Goal: Task Accomplishment & Management: Manage account settings

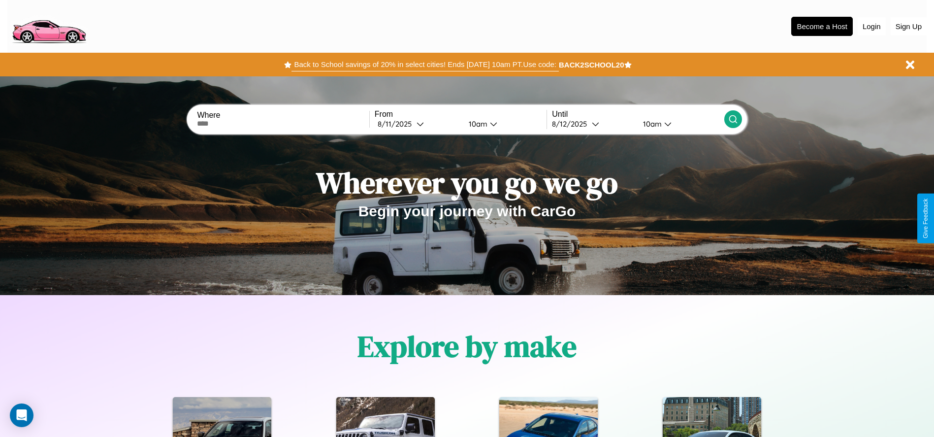
click at [425, 64] on button "Back to School savings of 20% in select cities! Ends [DATE] 10am PT. Use code:" at bounding box center [424, 65] width 267 height 14
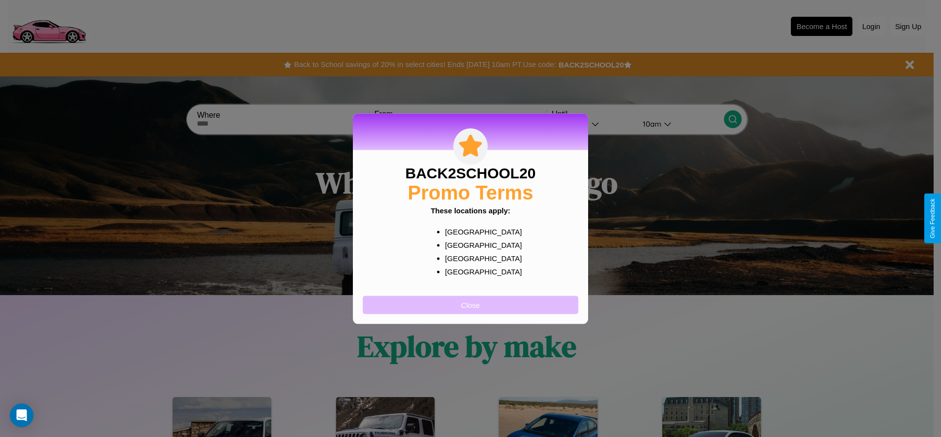
click at [471, 304] on button "Close" at bounding box center [471, 304] width 216 height 18
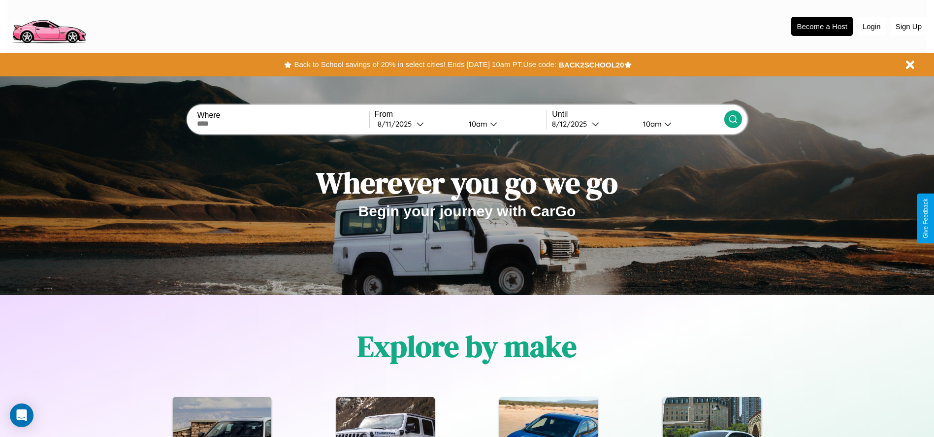
scroll to position [204, 0]
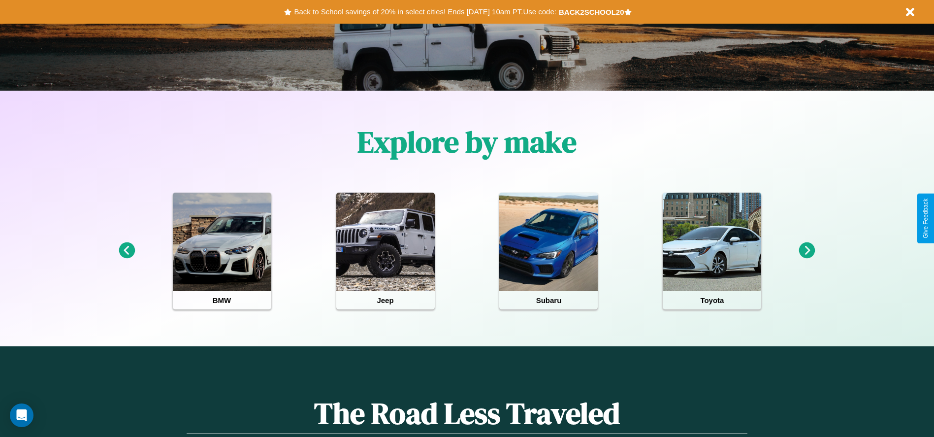
click at [127, 251] on icon at bounding box center [127, 250] width 16 height 16
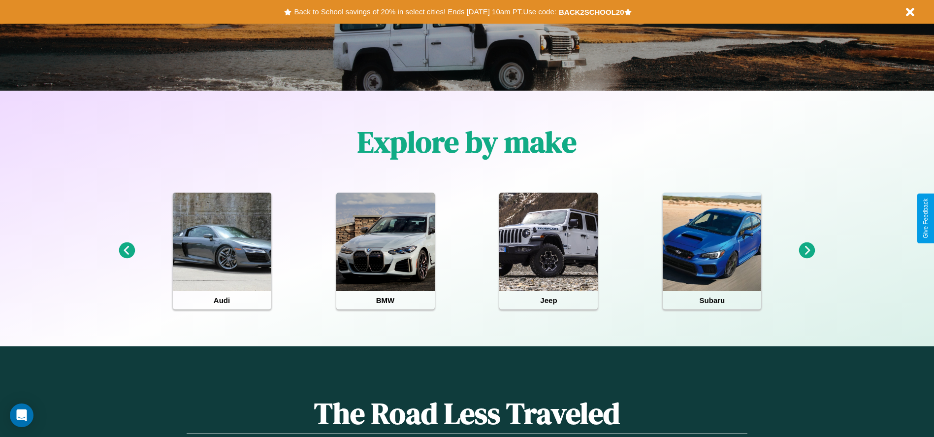
click at [127, 251] on icon at bounding box center [127, 250] width 16 height 16
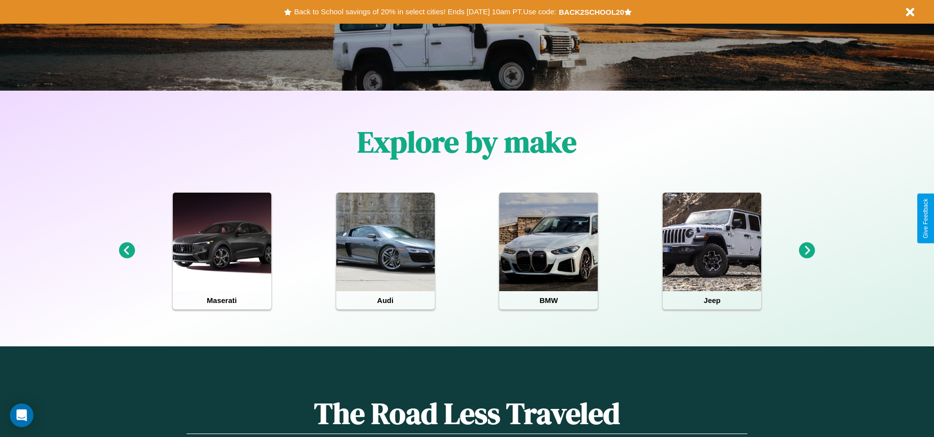
click at [127, 251] on icon at bounding box center [127, 250] width 16 height 16
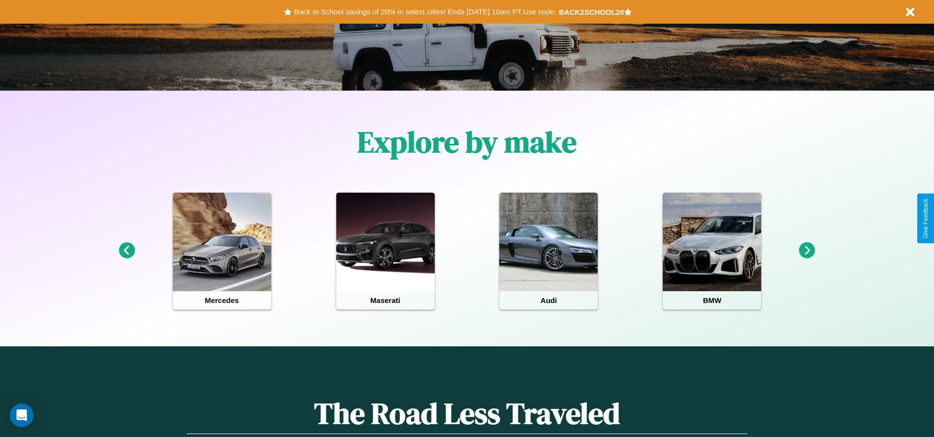
click at [807, 251] on icon at bounding box center [807, 250] width 16 height 16
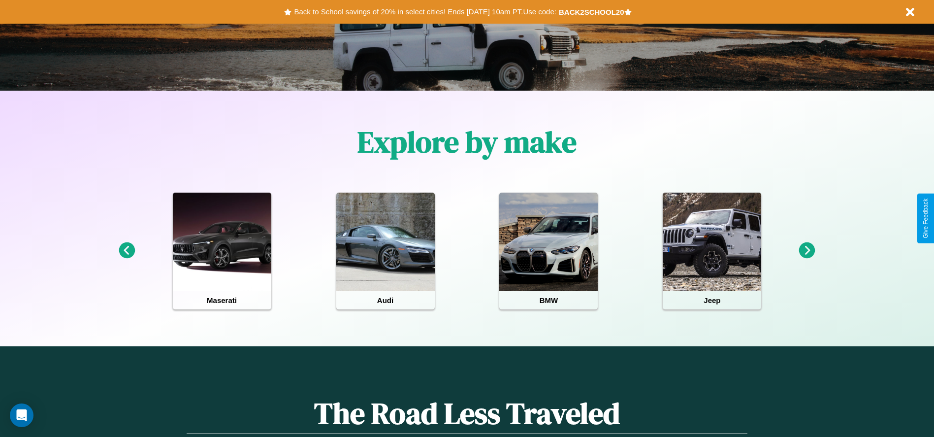
click at [807, 251] on icon at bounding box center [807, 250] width 16 height 16
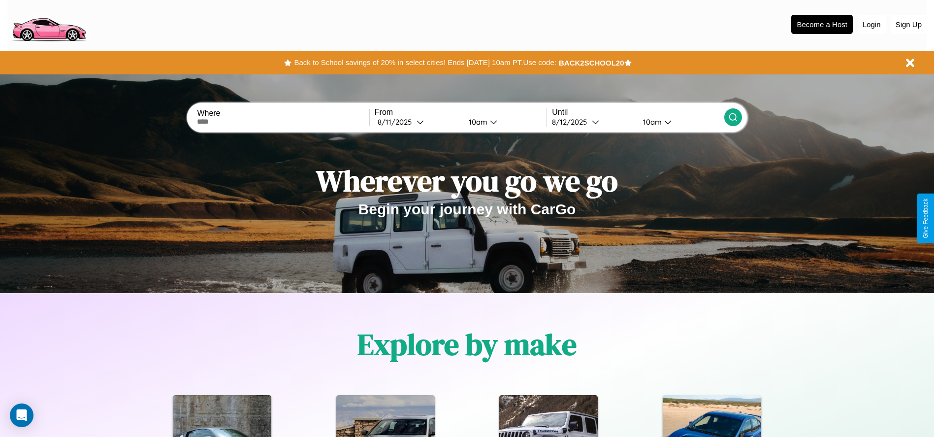
scroll to position [0, 0]
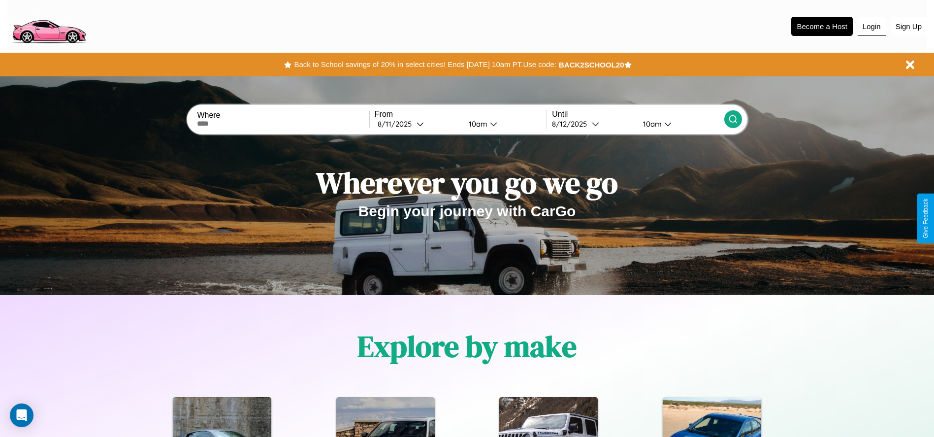
click at [871, 26] on button "Login" at bounding box center [872, 26] width 28 height 19
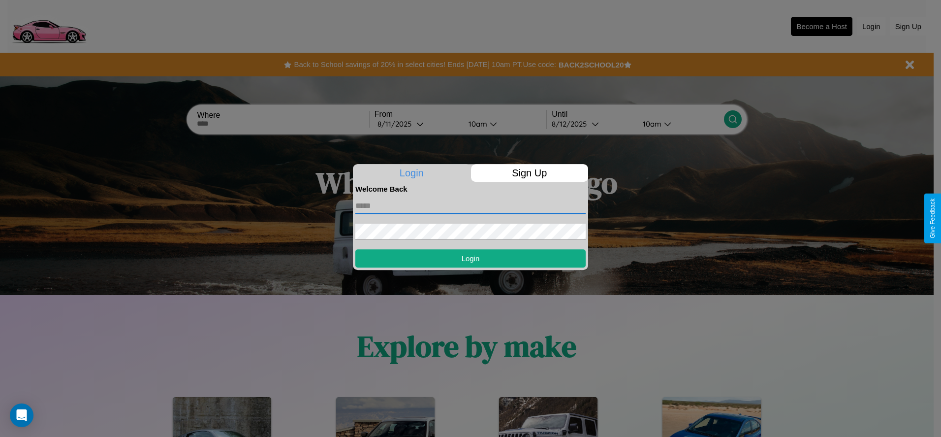
click at [471, 205] on input "text" at bounding box center [470, 206] width 230 height 16
type input "**********"
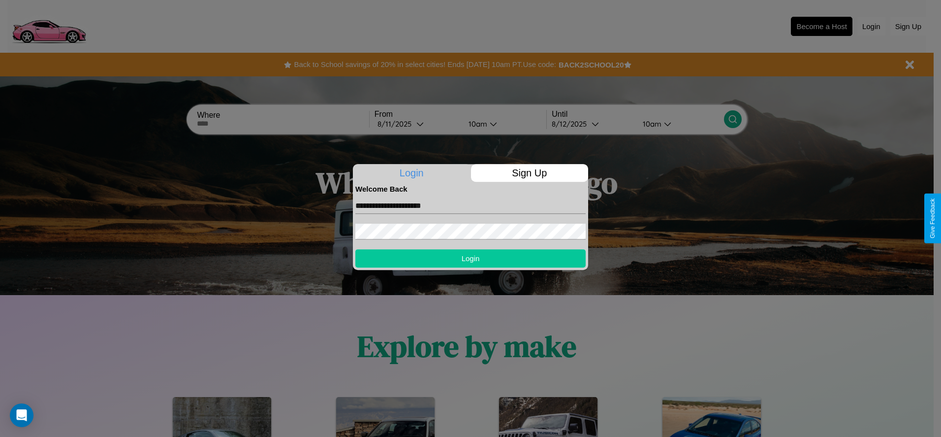
click at [471, 258] on button "Login" at bounding box center [470, 258] width 230 height 18
